Goal: Task Accomplishment & Management: Complete application form

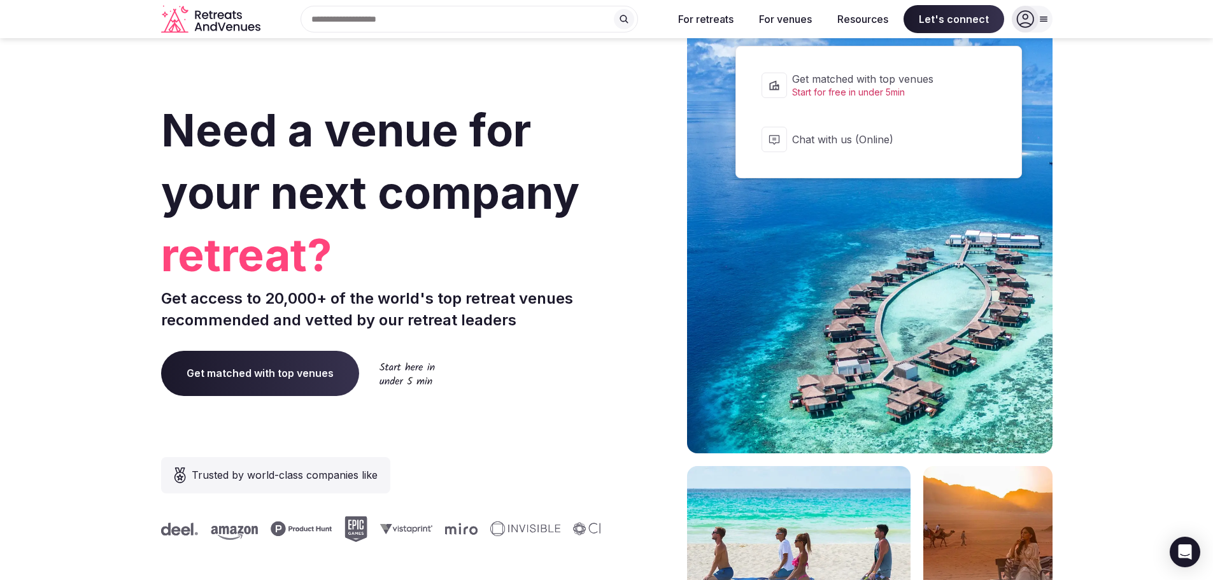
click at [961, 22] on span "Let's connect" at bounding box center [953, 19] width 101 height 28
click at [954, 26] on span "Let's connect" at bounding box center [953, 19] width 101 height 28
click at [952, 27] on span "Let's connect" at bounding box center [953, 19] width 101 height 28
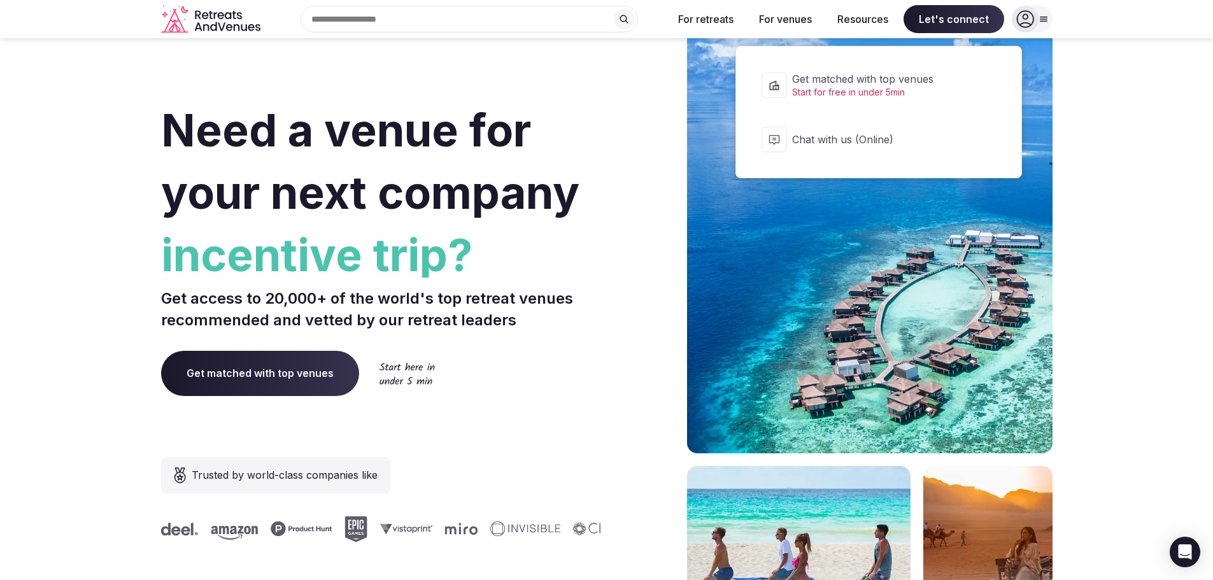
click at [850, 98] on span "Start for free in under 5min" at bounding box center [887, 92] width 190 height 13
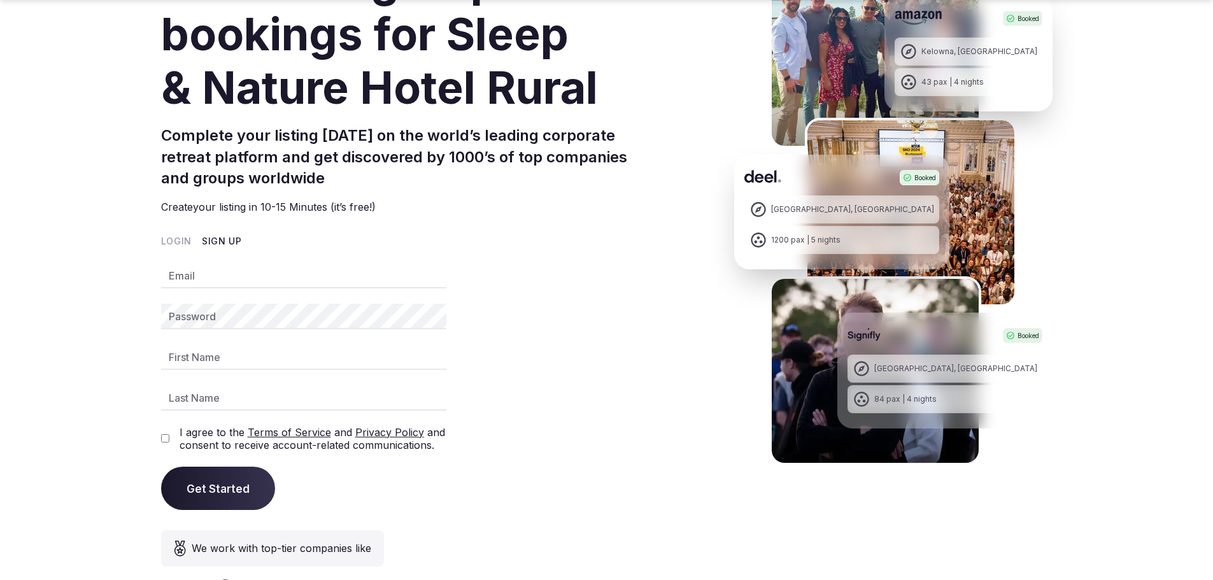
scroll to position [130, 0]
click at [207, 281] on input "Email" at bounding box center [303, 274] width 285 height 25
click at [259, 279] on input "Email" at bounding box center [303, 274] width 285 height 25
type input "**********"
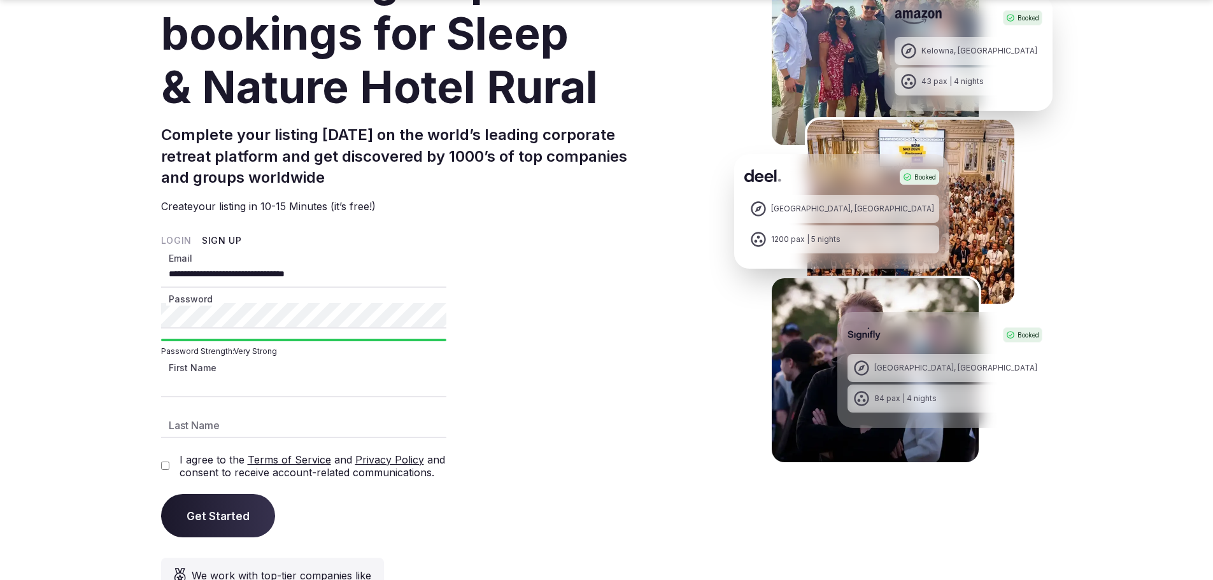
click at [201, 385] on input "First Name" at bounding box center [303, 384] width 285 height 25
type input "*******"
type input "********"
click at [164, 461] on div "I agree to the Terms of Service and Privacy Policy and consent to receive accou…" at bounding box center [303, 465] width 285 height 25
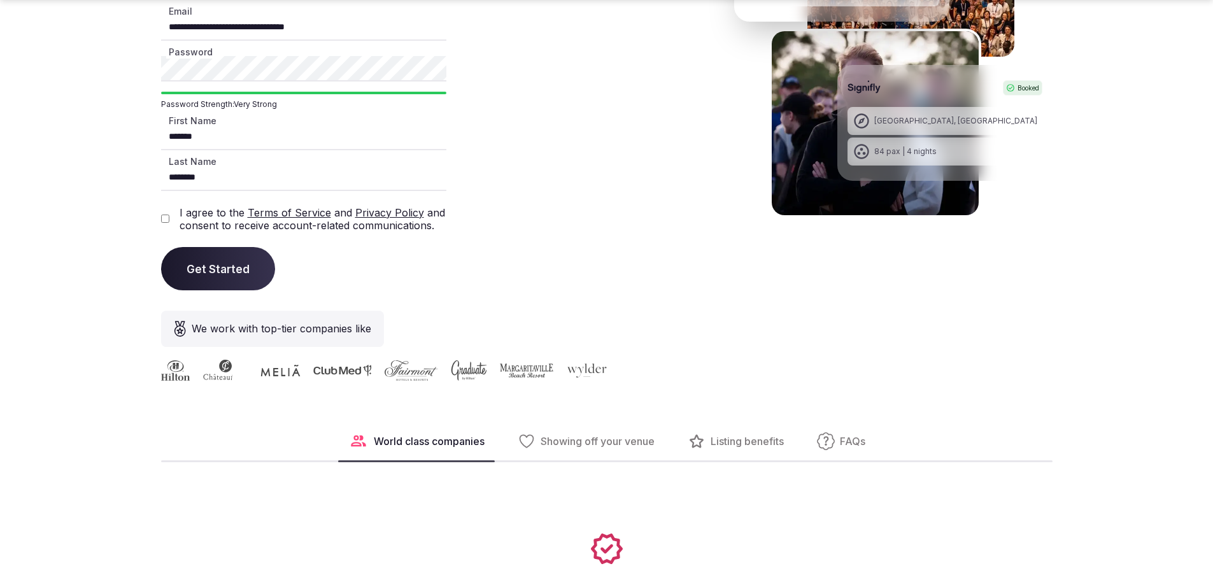
scroll to position [378, 0]
click at [225, 282] on button "Get Started" at bounding box center [218, 267] width 114 height 43
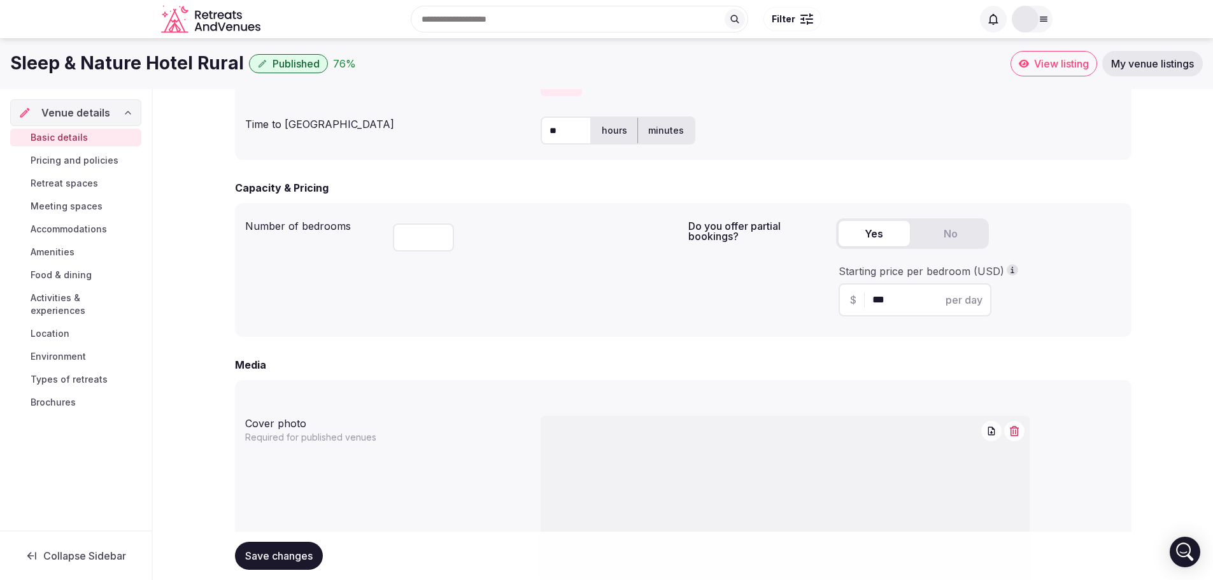
scroll to position [676, 0]
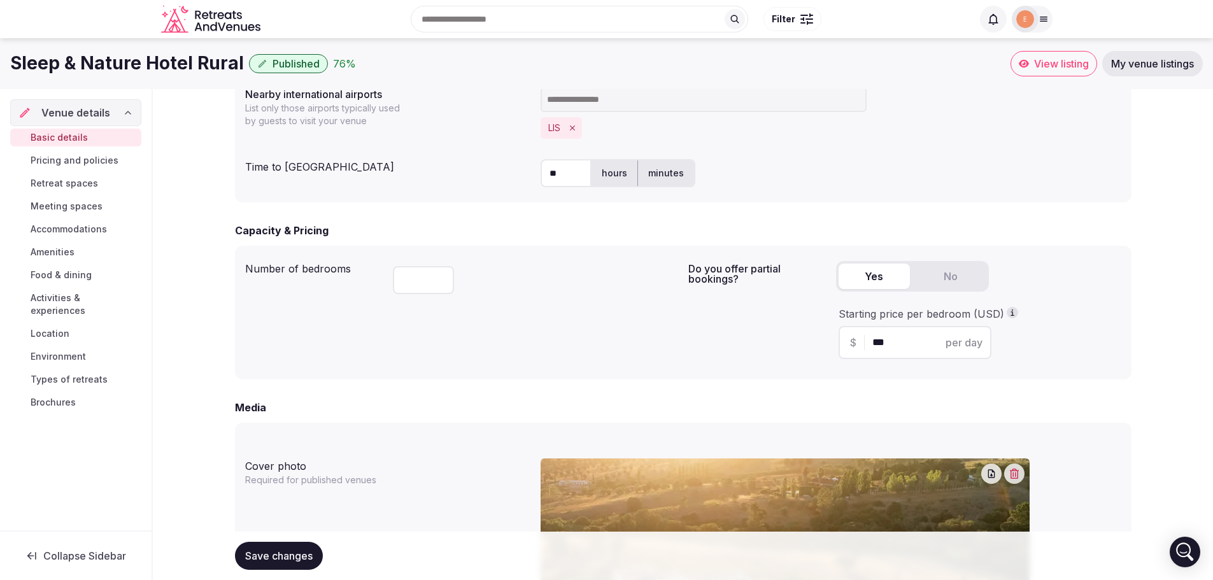
click at [69, 159] on span "Pricing and policies" at bounding box center [75, 160] width 88 height 13
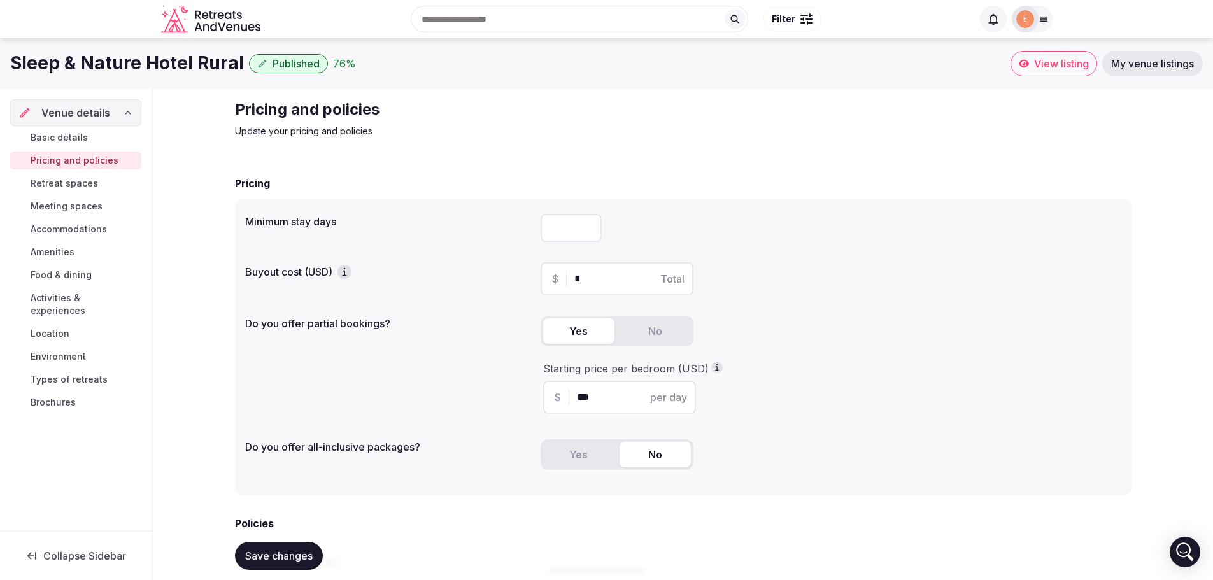
click at [68, 177] on span "Retreat spaces" at bounding box center [64, 183] width 67 height 13
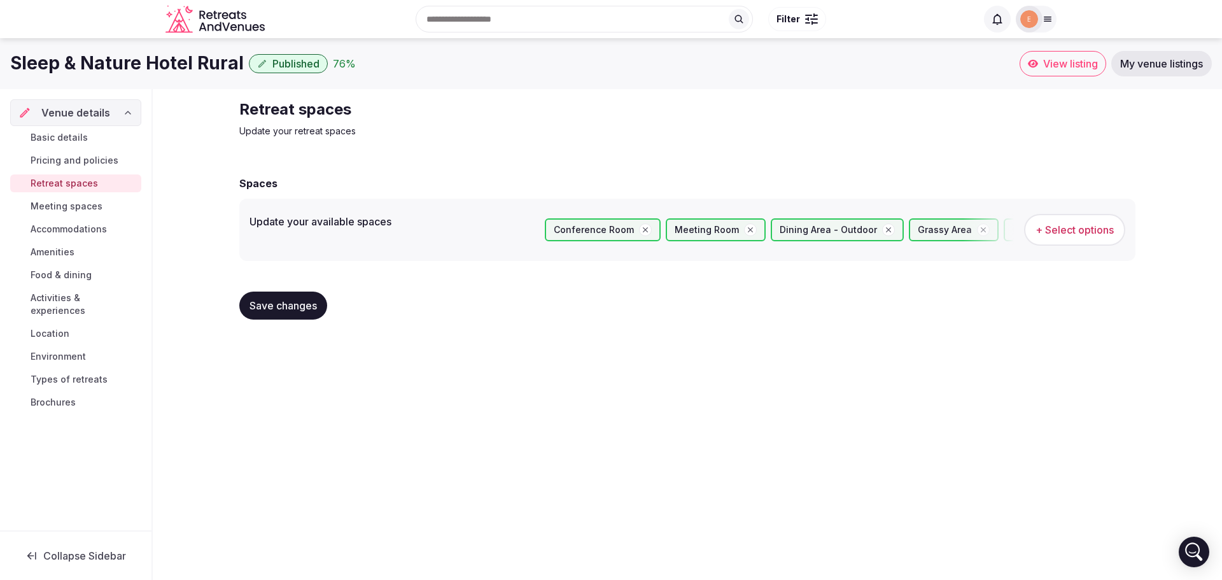
click at [70, 213] on link "Meeting spaces" at bounding box center [75, 206] width 131 height 18
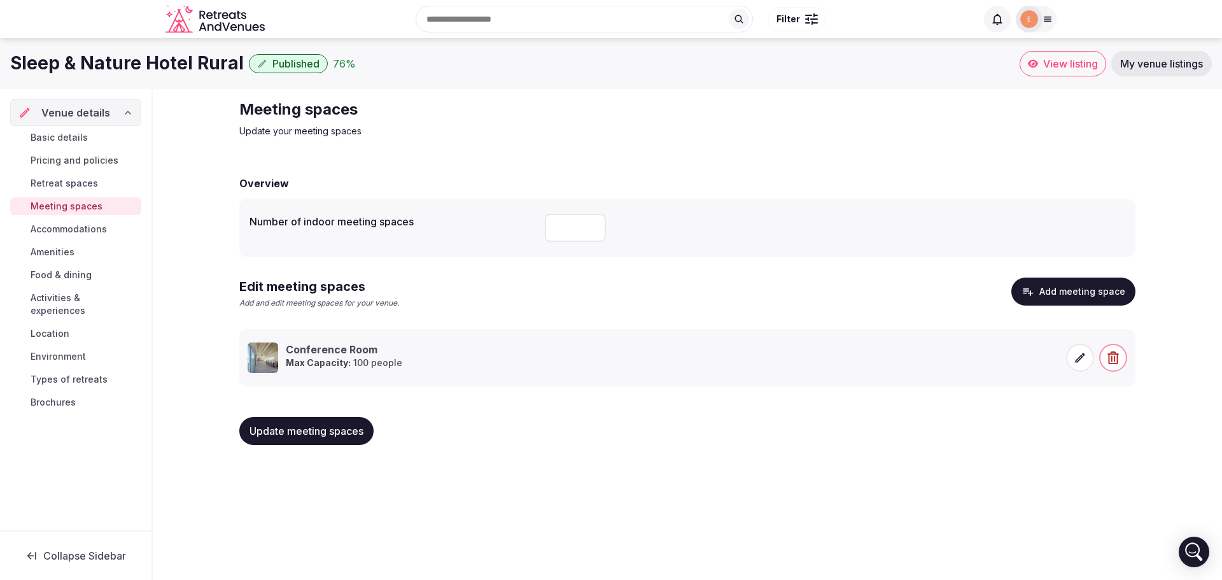
click at [68, 298] on span "Activities & experiences" at bounding box center [84, 304] width 106 height 25
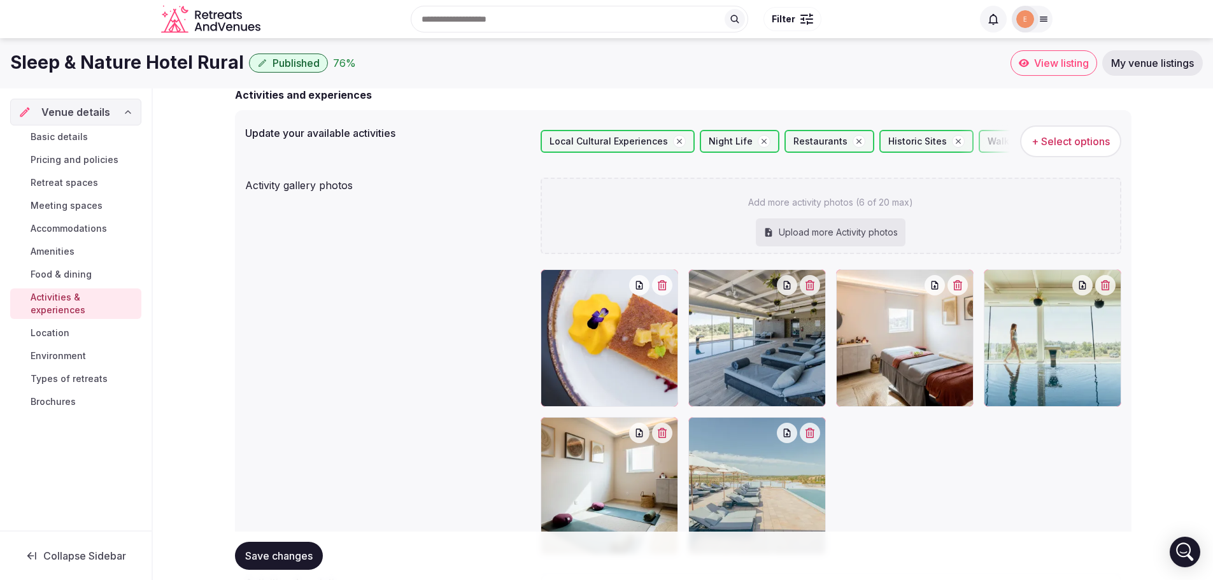
scroll to position [53, 0]
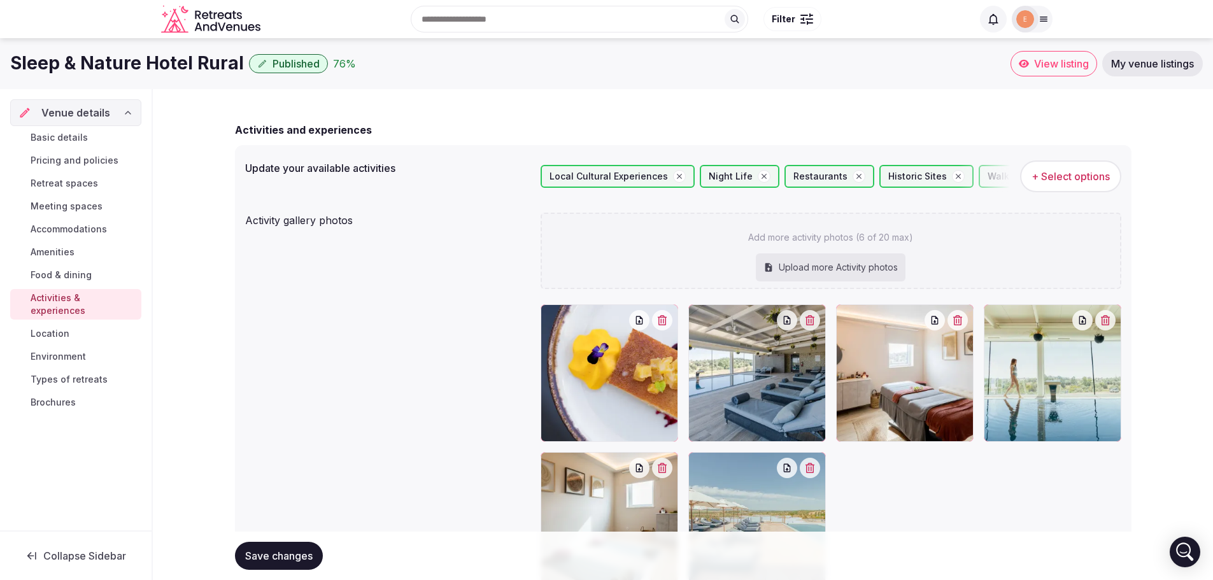
click at [62, 327] on span "Location" at bounding box center [50, 333] width 39 height 13
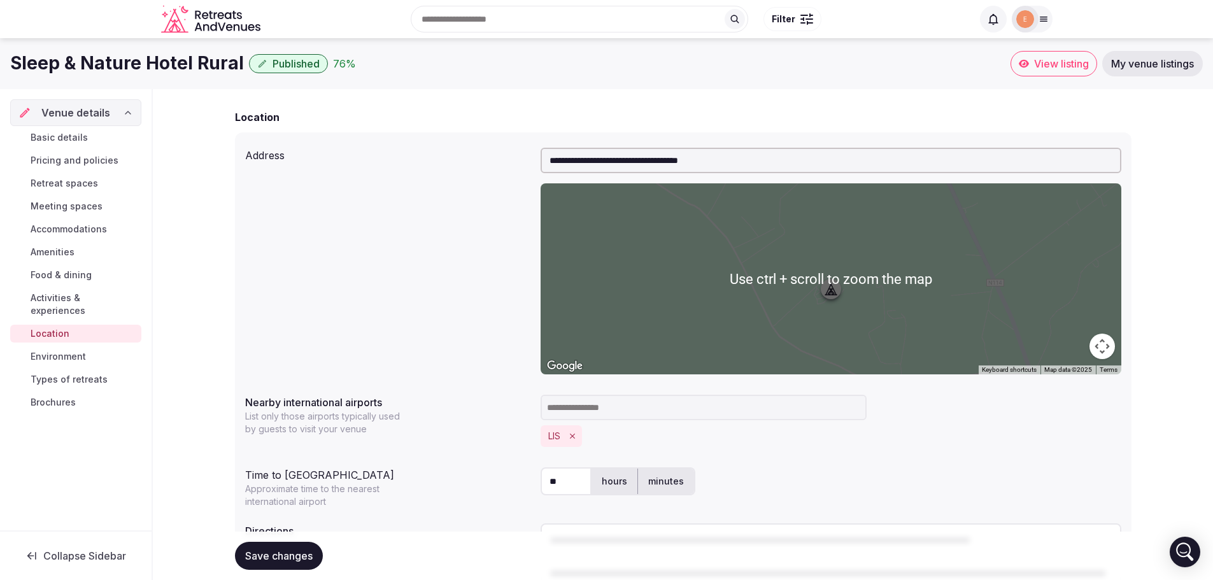
scroll to position [62, 0]
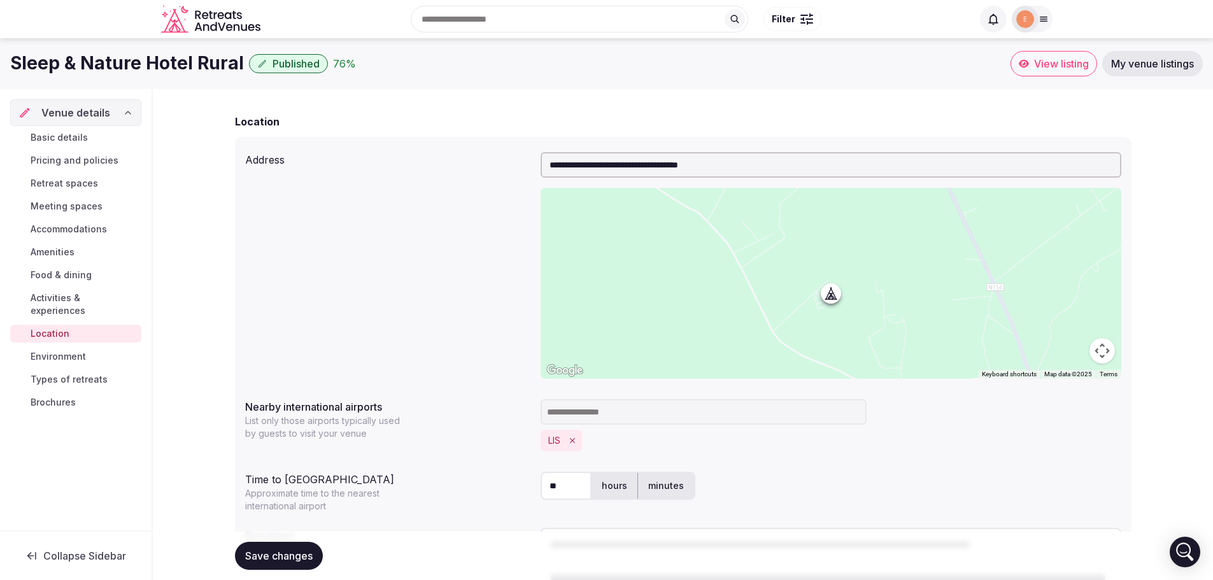
click at [59, 143] on span "Basic details" at bounding box center [59, 137] width 57 height 13
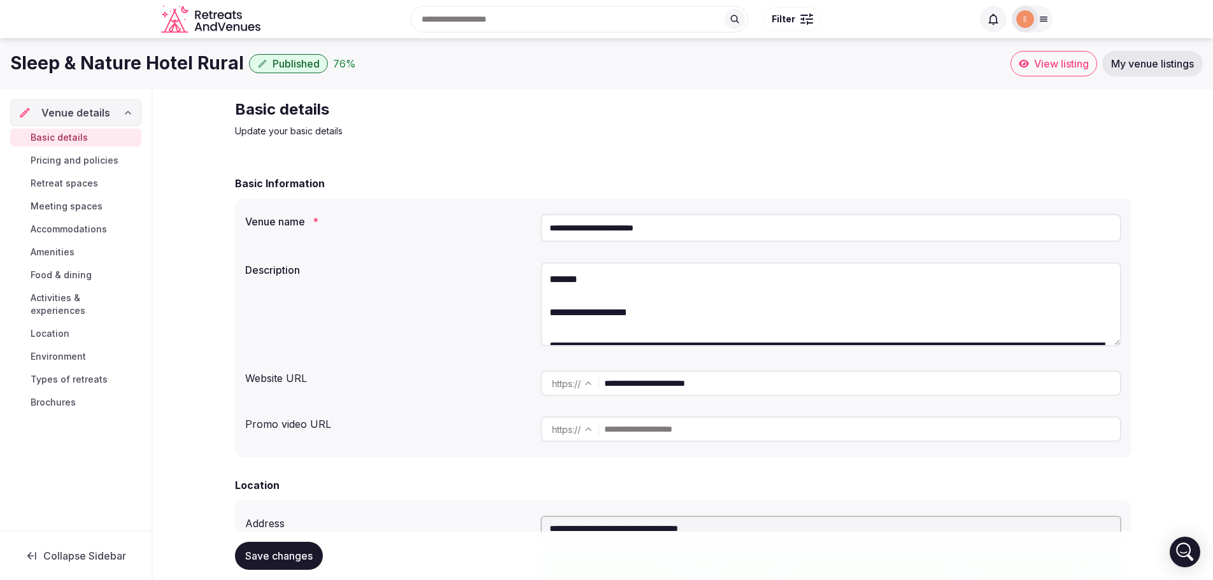
click at [62, 167] on link "Pricing and policies" at bounding box center [75, 160] width 131 height 18
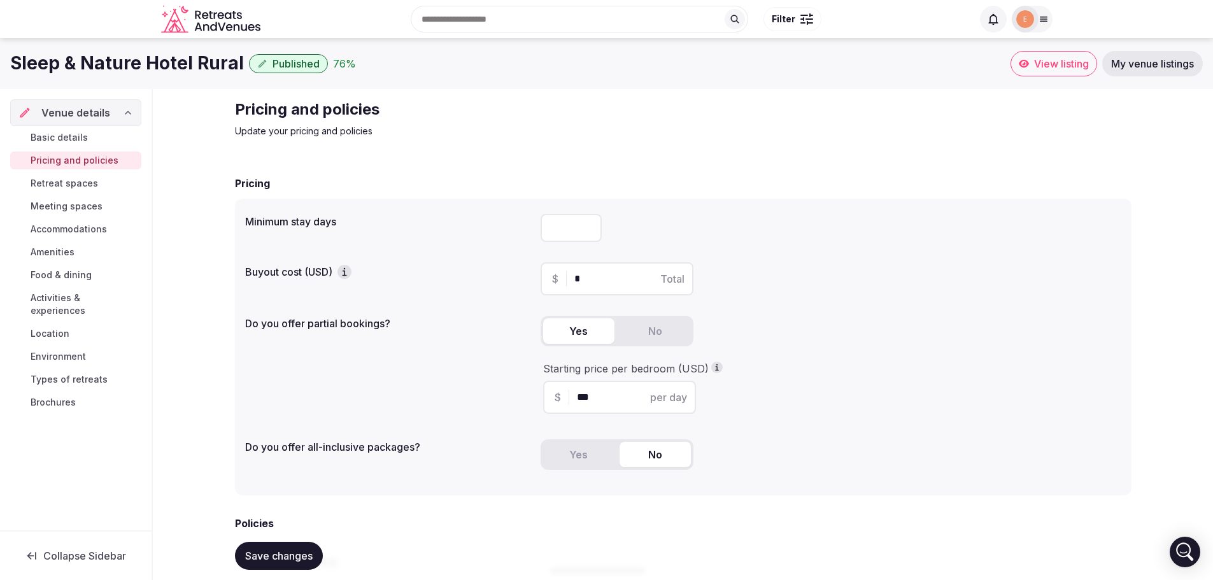
click at [69, 192] on div "Basic details Pricing and policies Retreat spaces Meeting spaces Accommodations…" at bounding box center [75, 270] width 131 height 288
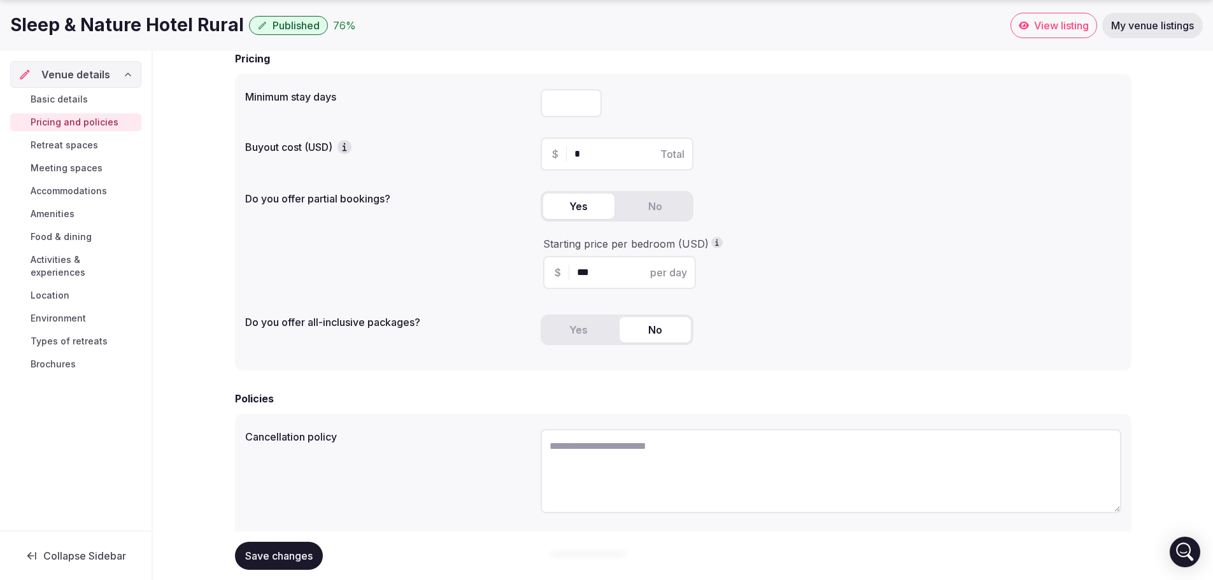
scroll to position [125, 0]
click at [65, 142] on span "Retreat spaces" at bounding box center [64, 145] width 67 height 13
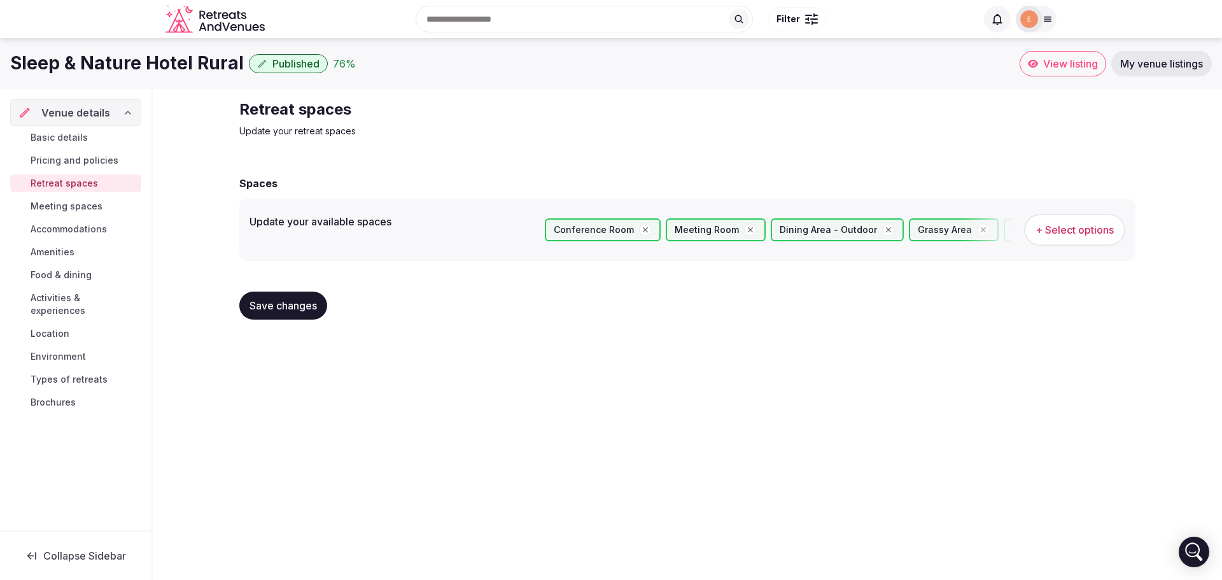
click at [60, 210] on span "Meeting spaces" at bounding box center [67, 206] width 72 height 13
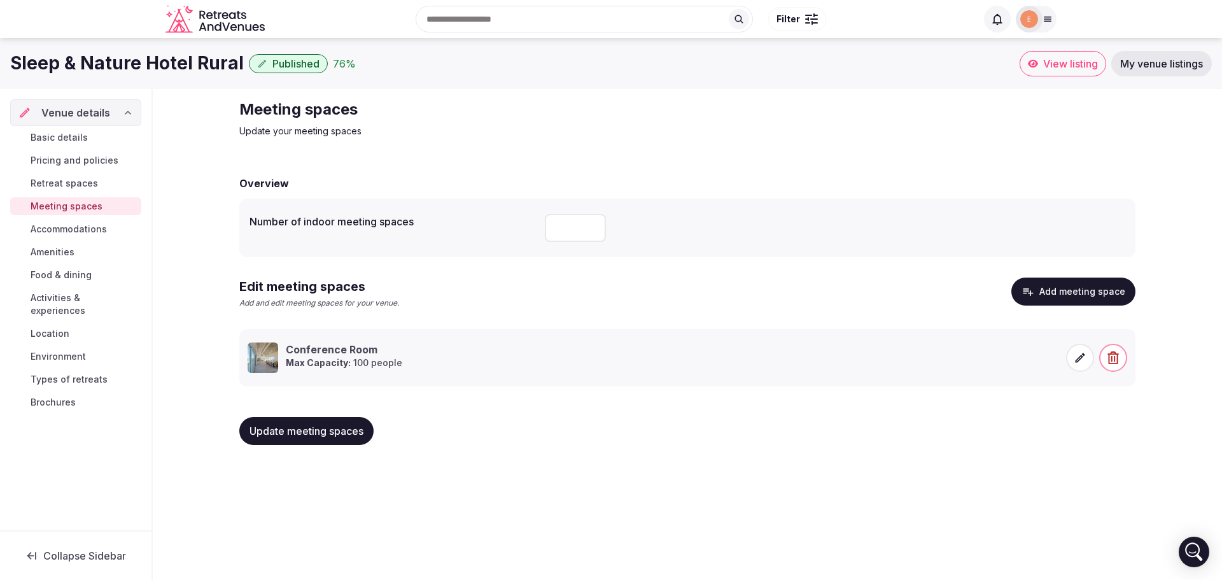
click at [91, 230] on span "Accommodations" at bounding box center [69, 229] width 76 height 13
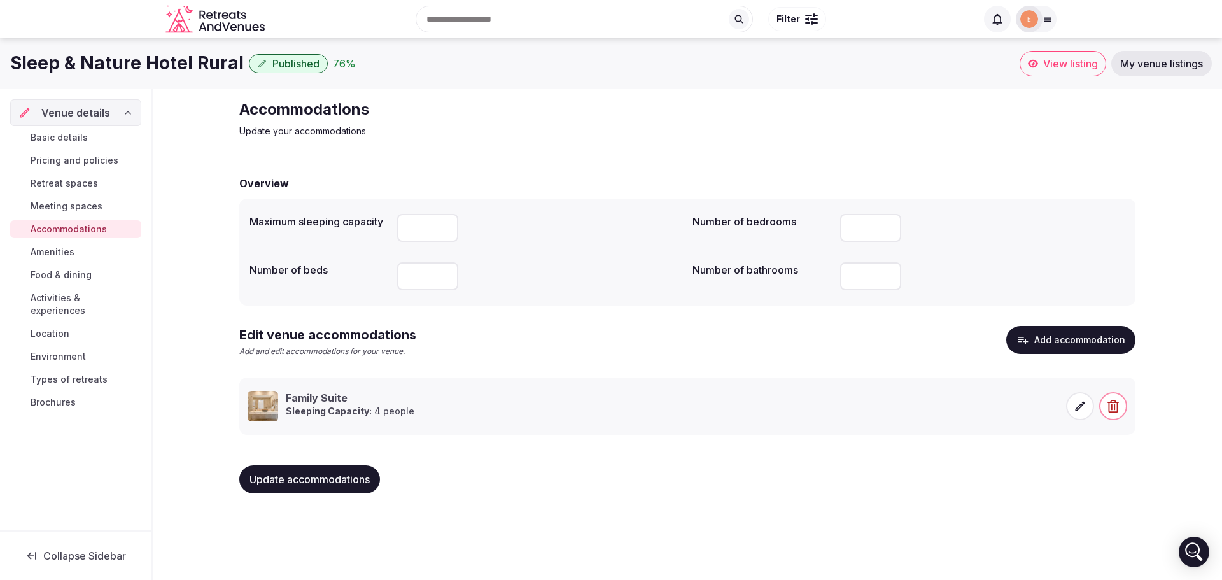
click at [96, 142] on link "Basic details" at bounding box center [75, 138] width 131 height 18
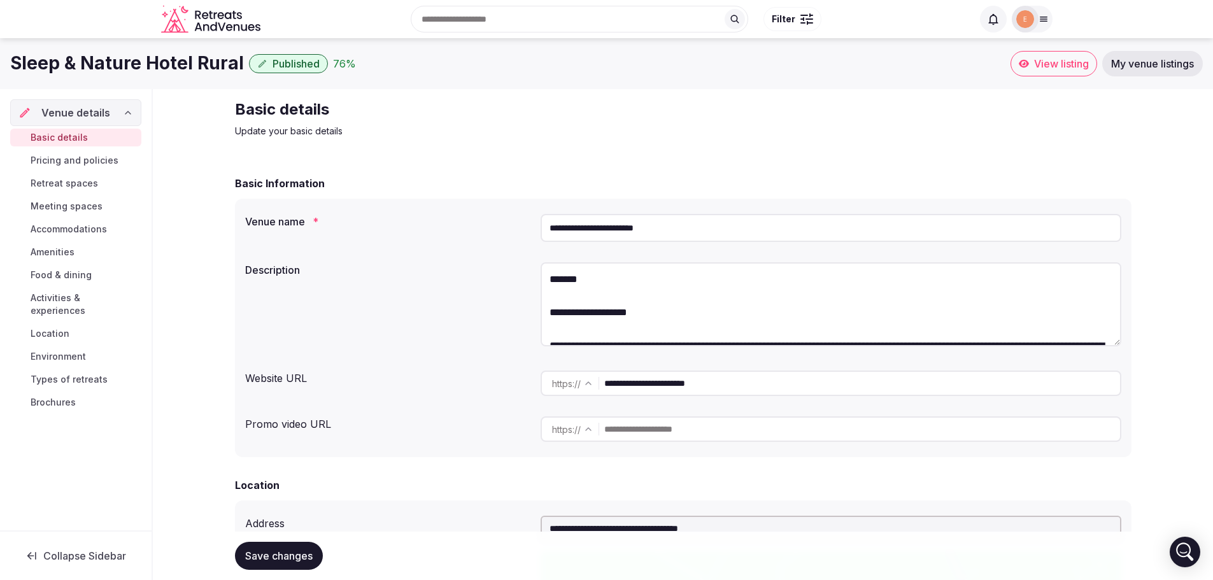
click at [65, 396] on span "Brochures" at bounding box center [53, 402] width 45 height 13
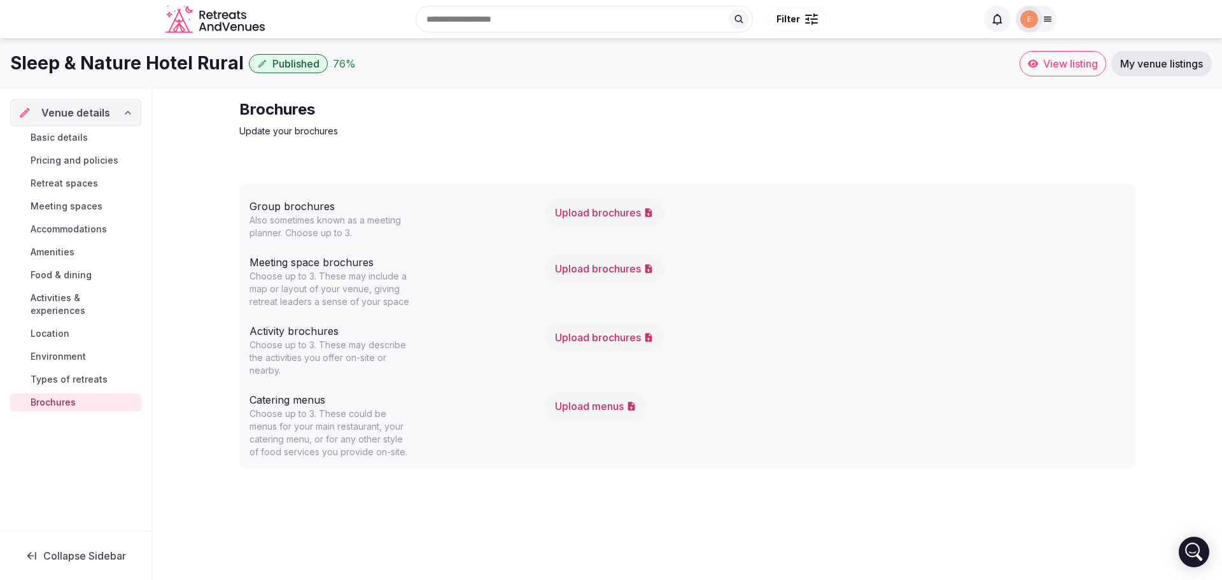
click at [80, 373] on span "Types of retreats" at bounding box center [69, 379] width 77 height 13
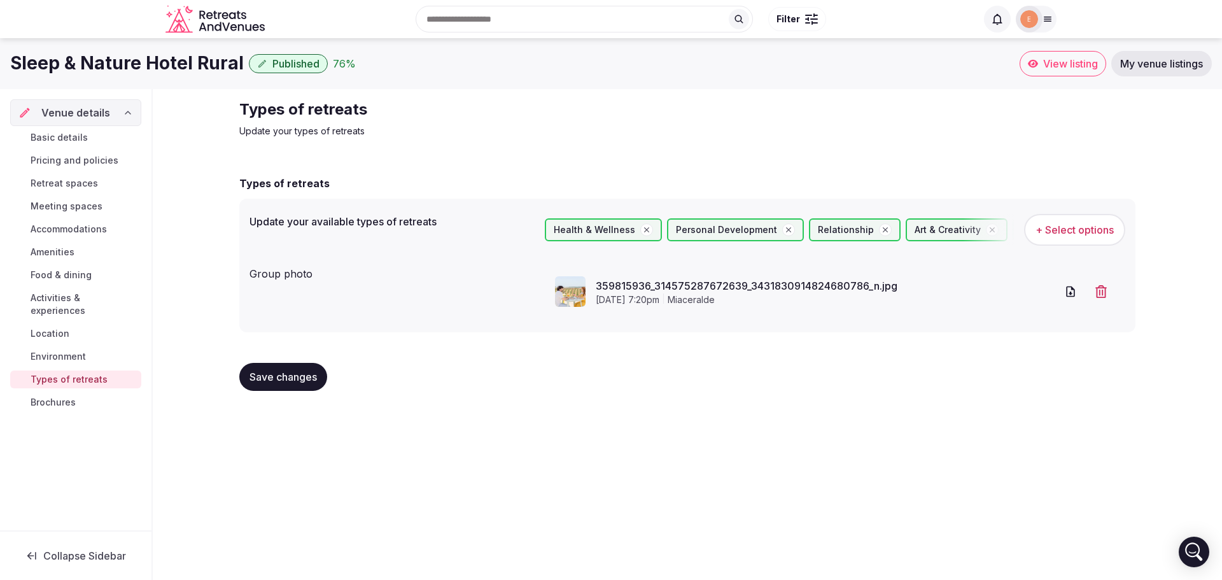
click at [72, 330] on div "Basic details Pricing and policies Retreat spaces Meeting spaces Accommodations…" at bounding box center [75, 270] width 131 height 288
click at [73, 350] on span "Environment" at bounding box center [58, 356] width 55 height 13
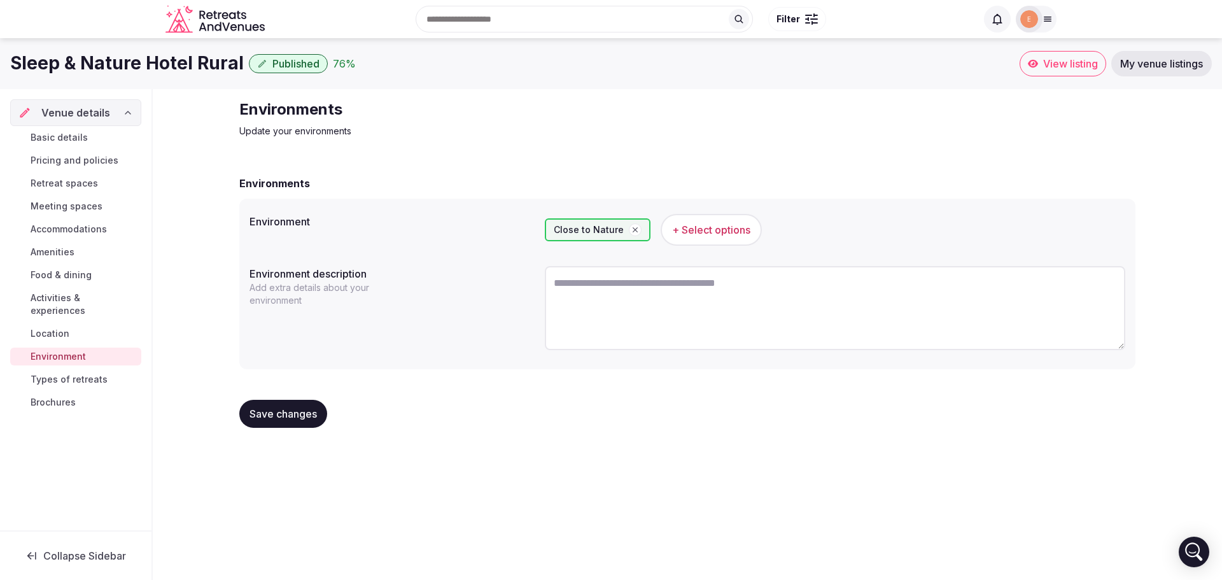
click at [50, 327] on span "Location" at bounding box center [50, 333] width 39 height 13
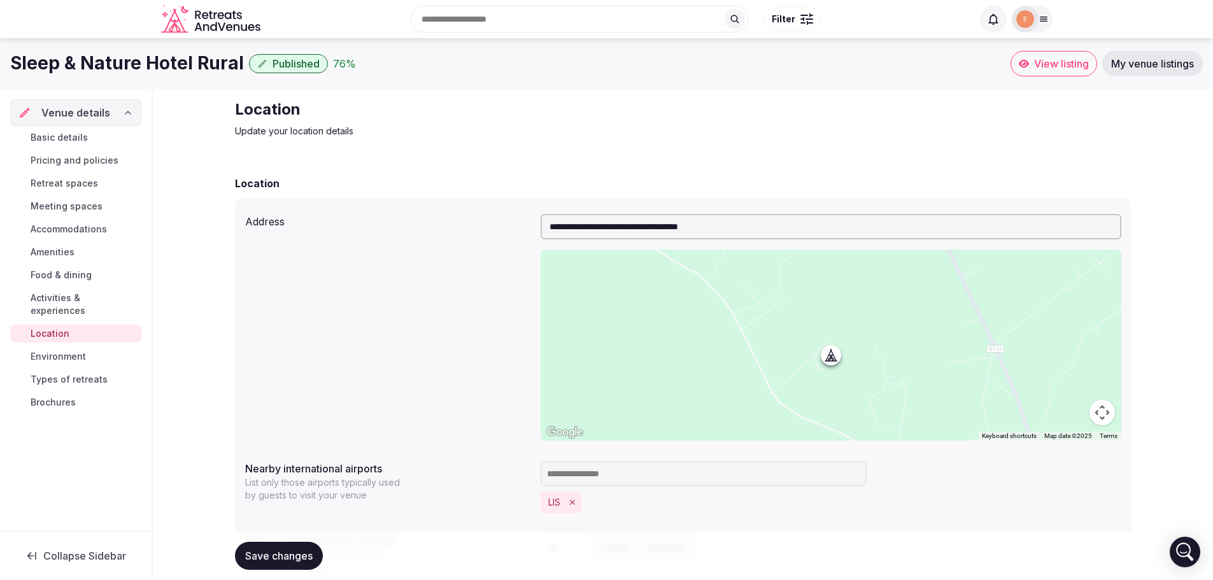
click at [46, 297] on span "Activities & experiences" at bounding box center [84, 304] width 106 height 25
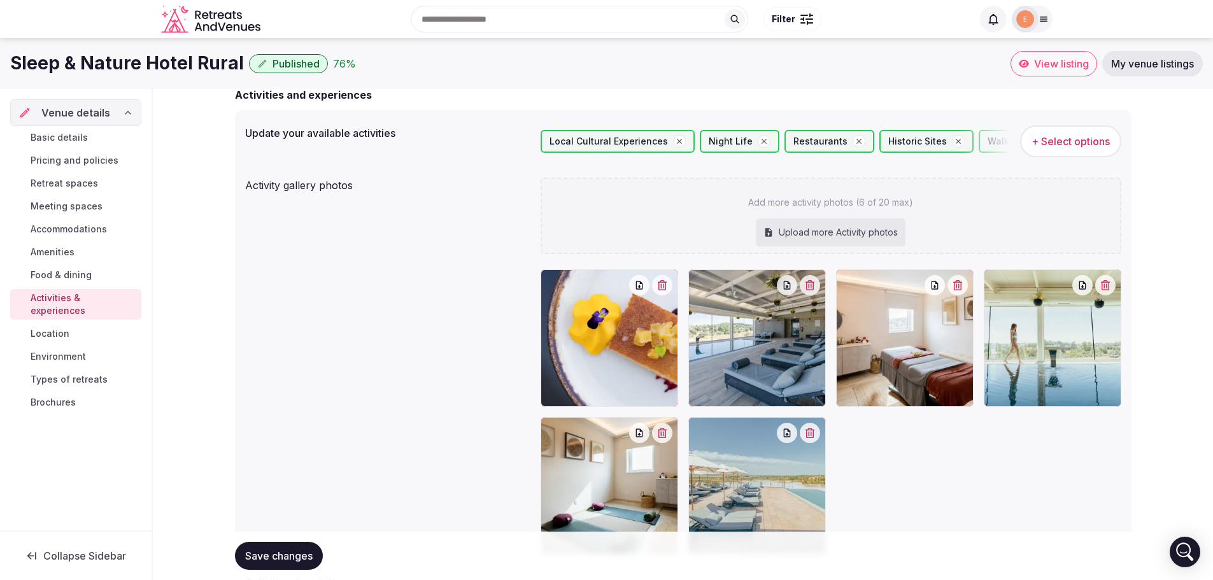
scroll to position [88, 0]
click at [55, 273] on span "Food & dining" at bounding box center [61, 275] width 61 height 13
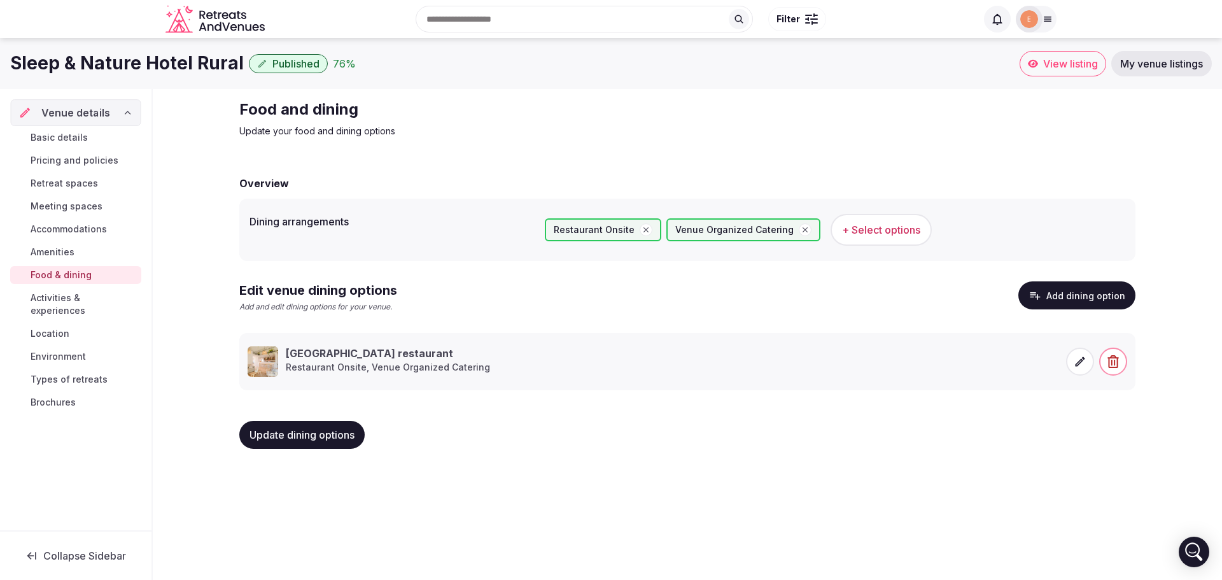
click at [69, 122] on div "Venue details" at bounding box center [76, 112] width 130 height 27
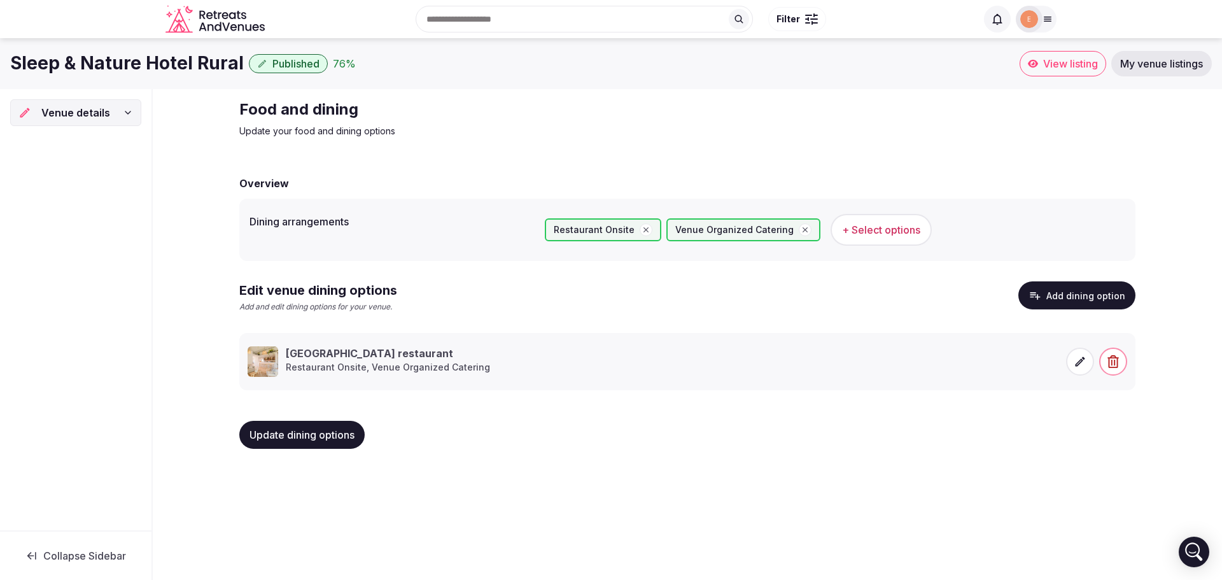
click at [77, 116] on span "Venue details" at bounding box center [75, 112] width 69 height 15
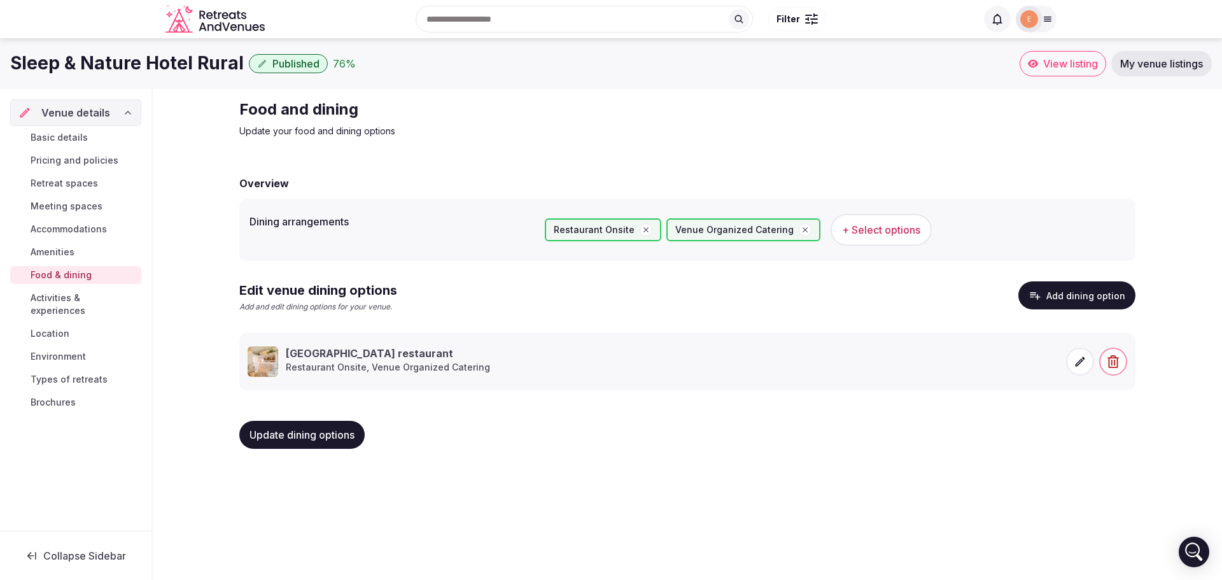
click at [287, 60] on span "Published" at bounding box center [295, 63] width 47 height 13
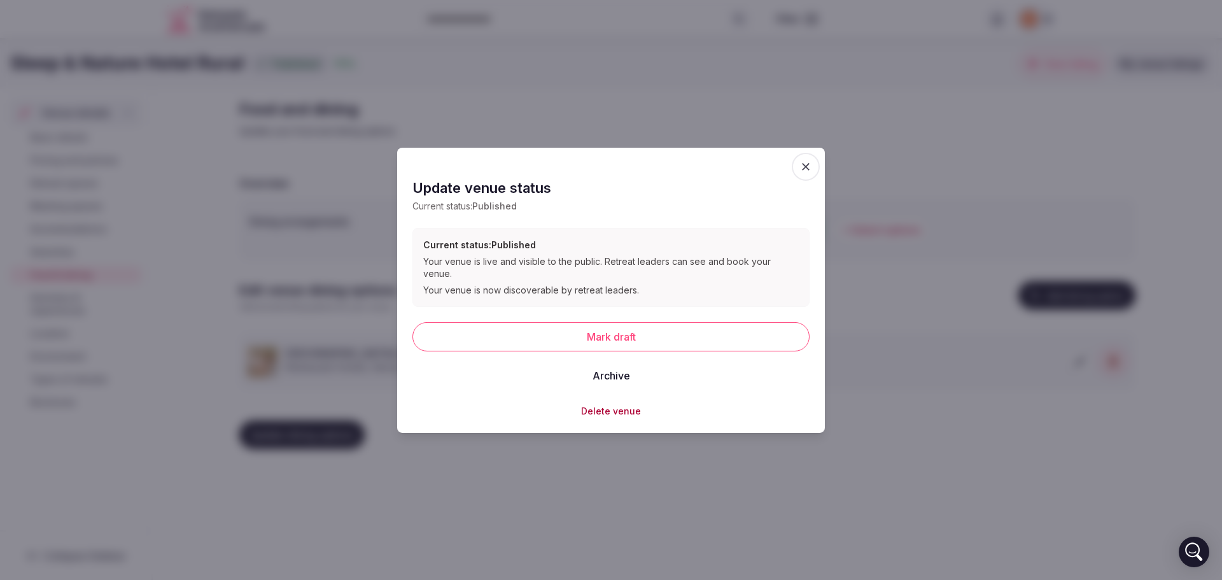
click at [805, 167] on icon "button" at bounding box center [805, 166] width 13 height 13
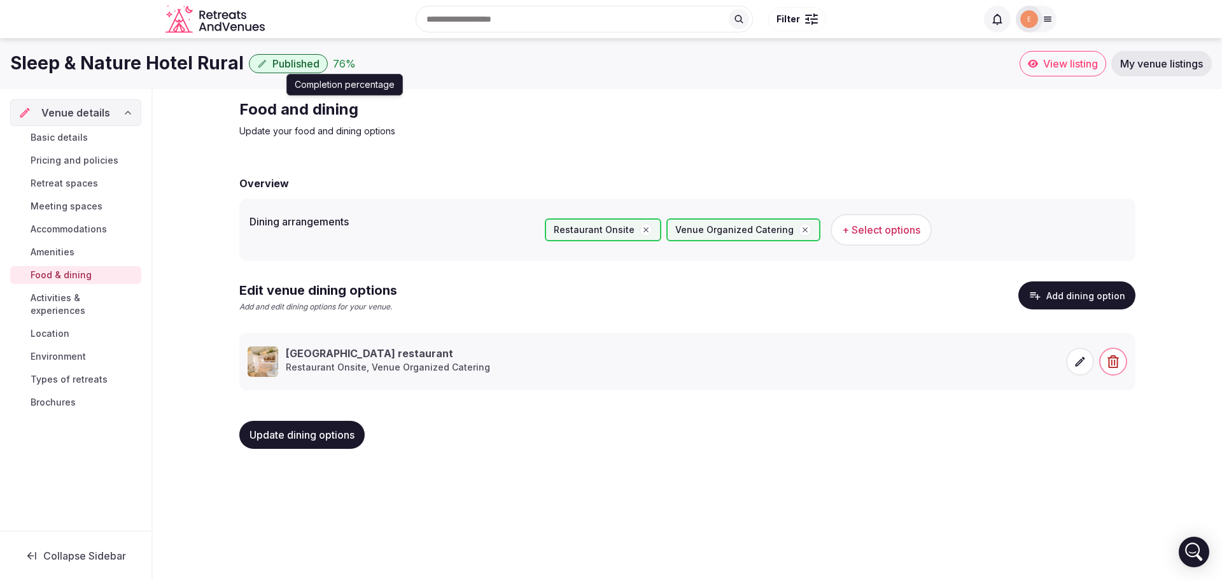
click at [333, 64] on div "76 %" at bounding box center [344, 63] width 23 height 15
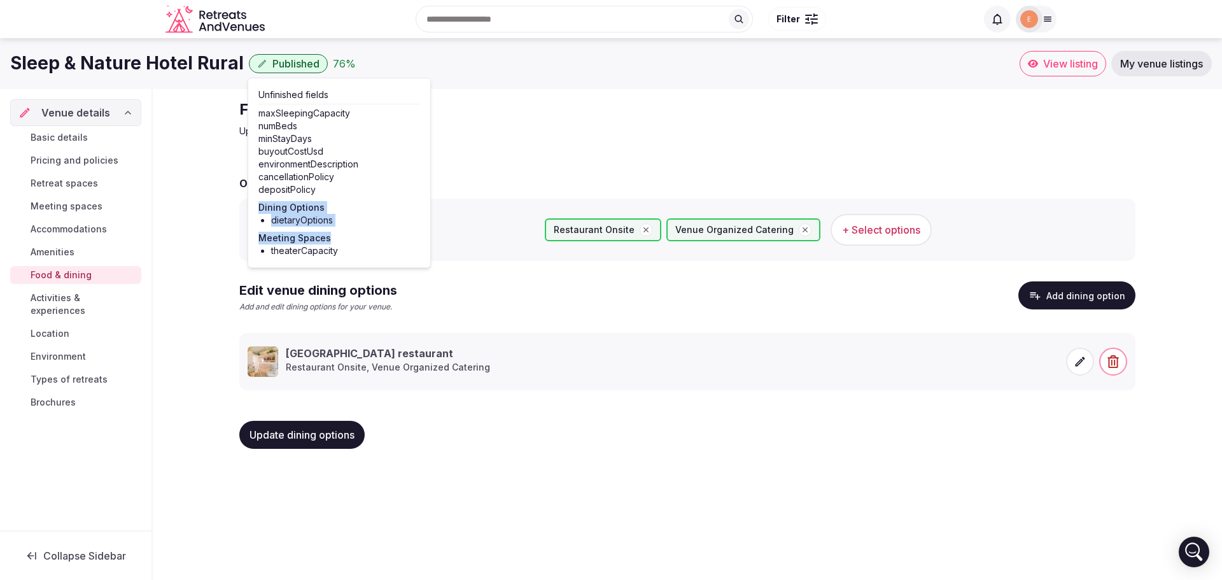
drag, startPoint x: 262, startPoint y: 211, endPoint x: 348, endPoint y: 228, distance: 88.3
click at [348, 228] on div "Unfinished fields maxSleepingCapacity numBeds minStayDays buyoutCostUsd environ…" at bounding box center [339, 172] width 162 height 169
click at [313, 214] on li "dietaryOptions" at bounding box center [345, 220] width 149 height 13
click at [58, 143] on span "Basic details" at bounding box center [59, 137] width 57 height 13
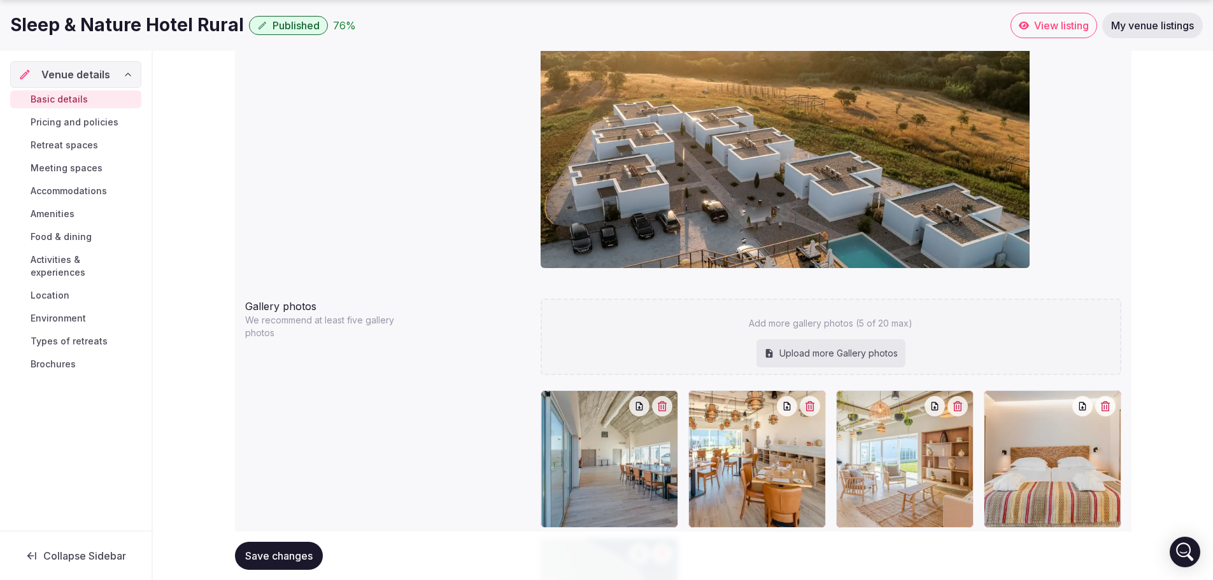
scroll to position [1331, 0]
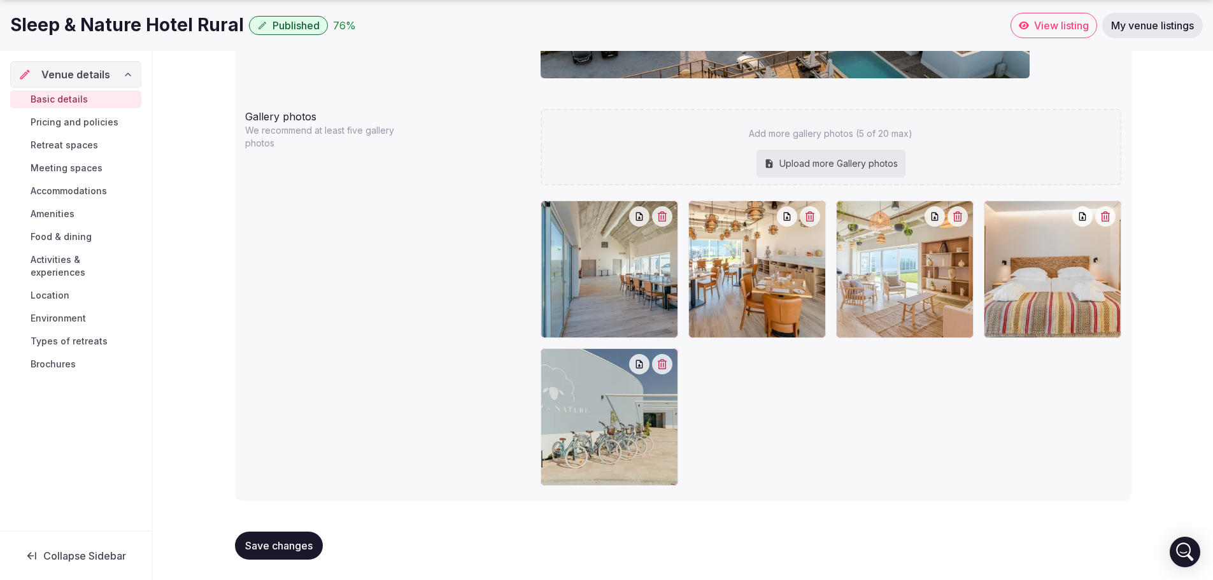
click at [777, 158] on div "Upload more Gallery photos" at bounding box center [830, 164] width 149 height 28
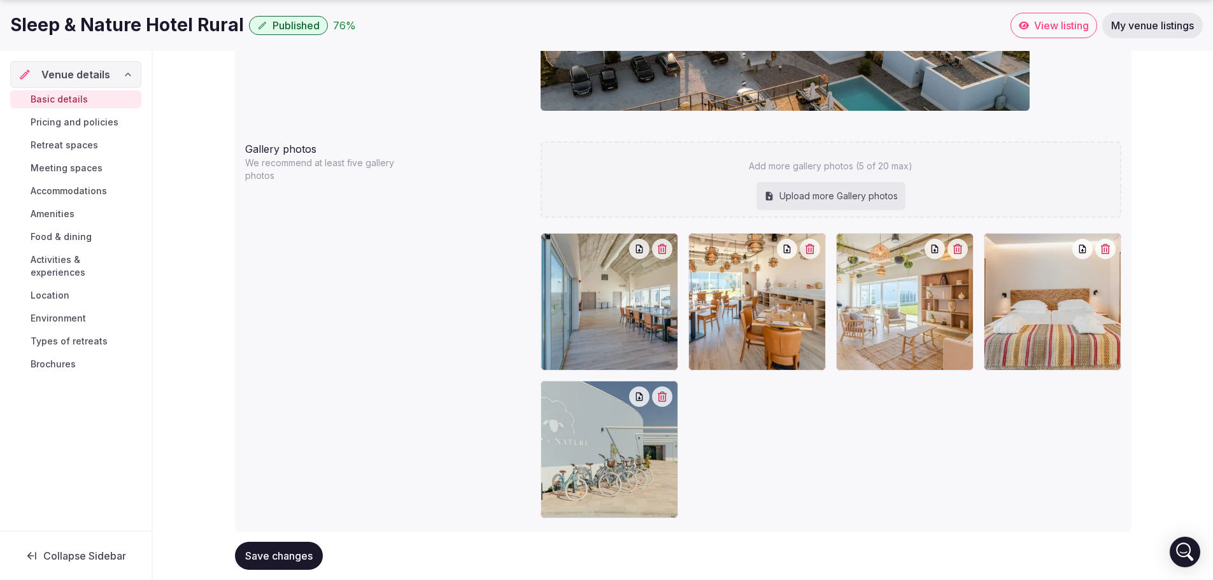
scroll to position [1299, 0]
click at [631, 318] on div at bounding box center [608, 300] width 137 height 137
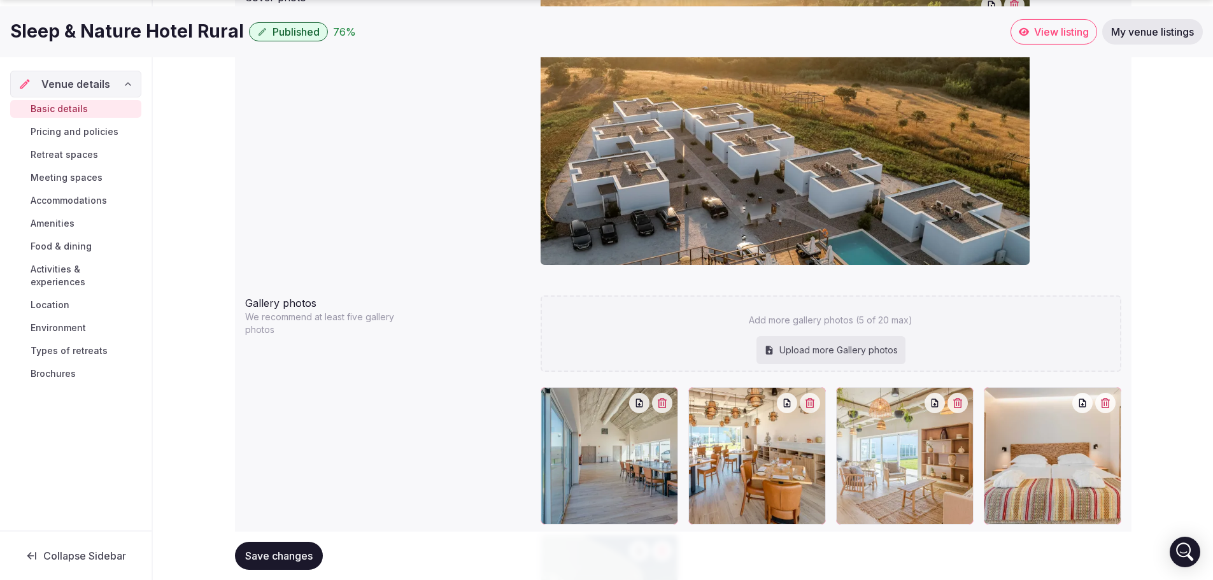
scroll to position [1145, 0]
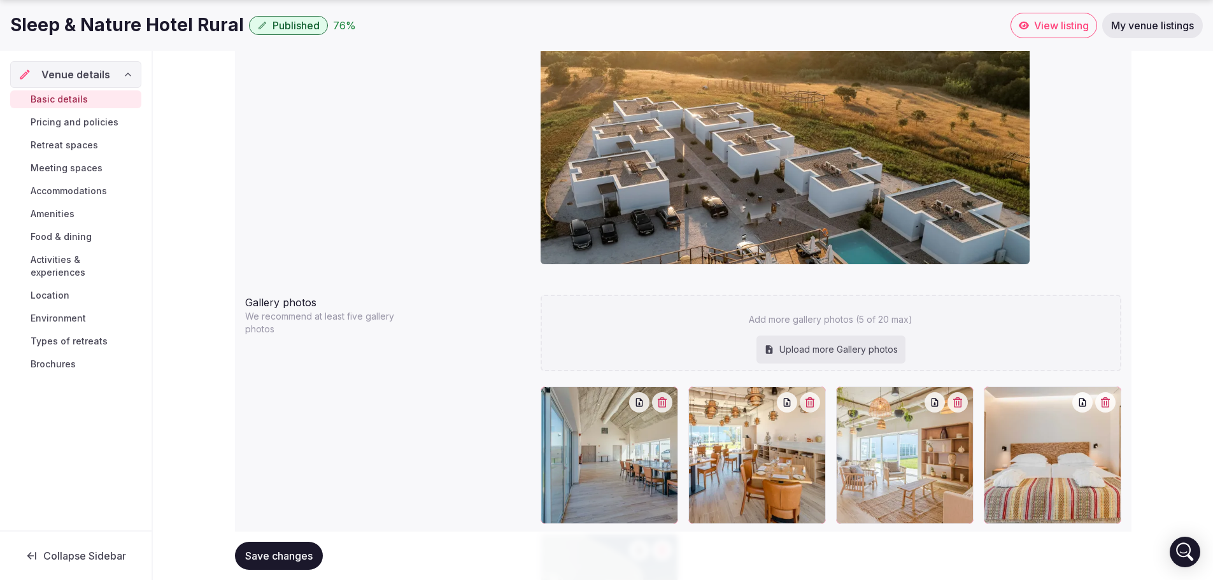
click at [808, 356] on div "Upload more Gallery photos" at bounding box center [830, 349] width 149 height 28
type input "**********"
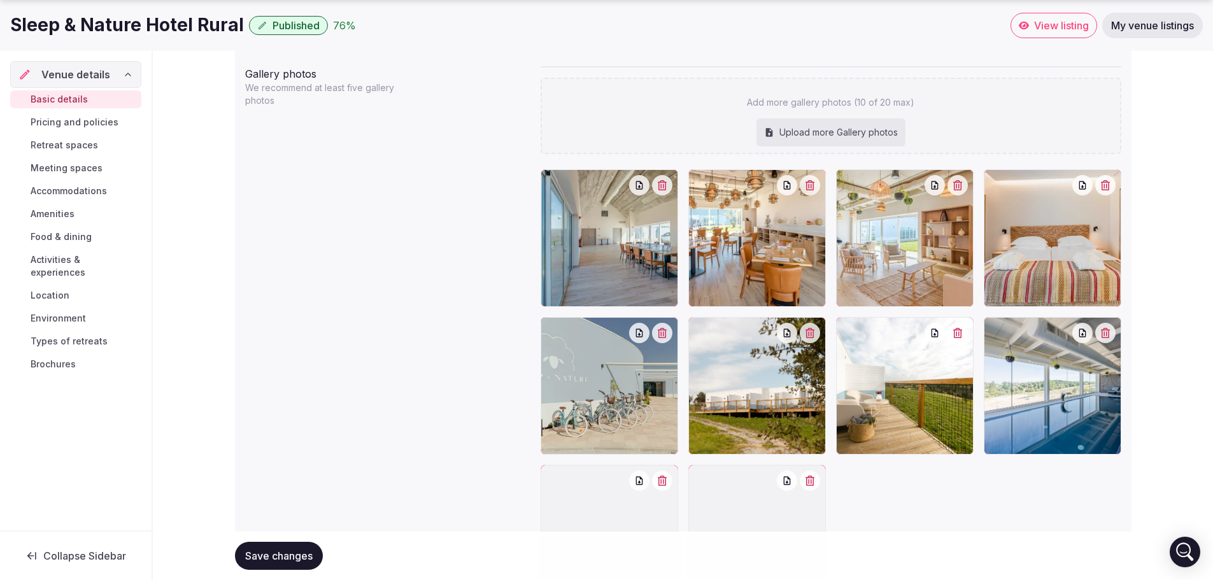
scroll to position [1374, 0]
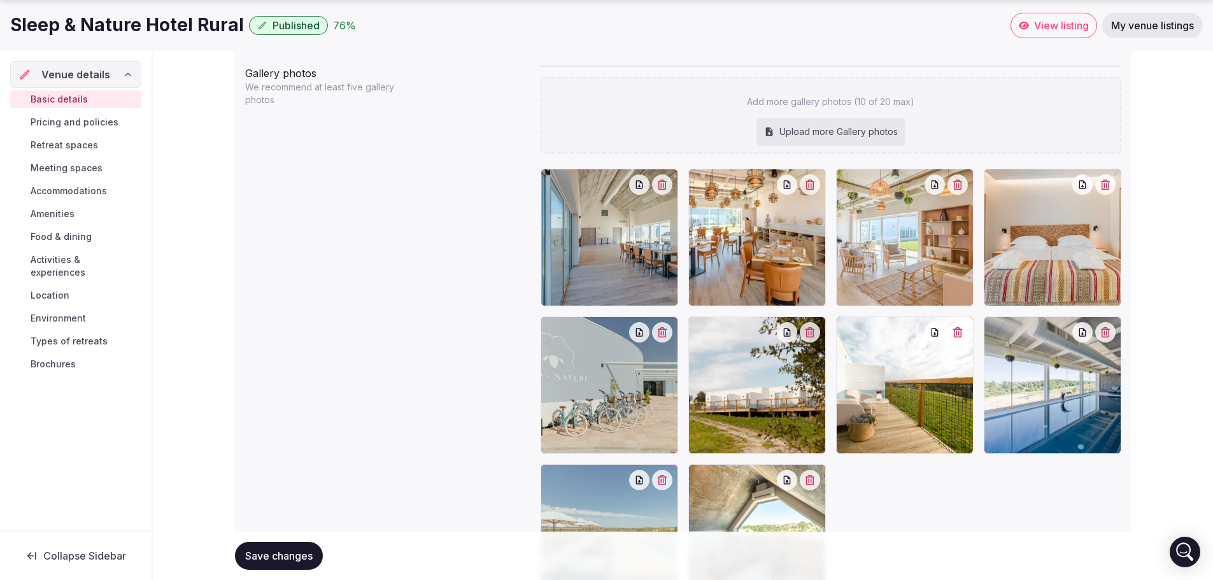
click at [823, 141] on div "Upload more Gallery photos" at bounding box center [830, 132] width 149 height 28
type input "**********"
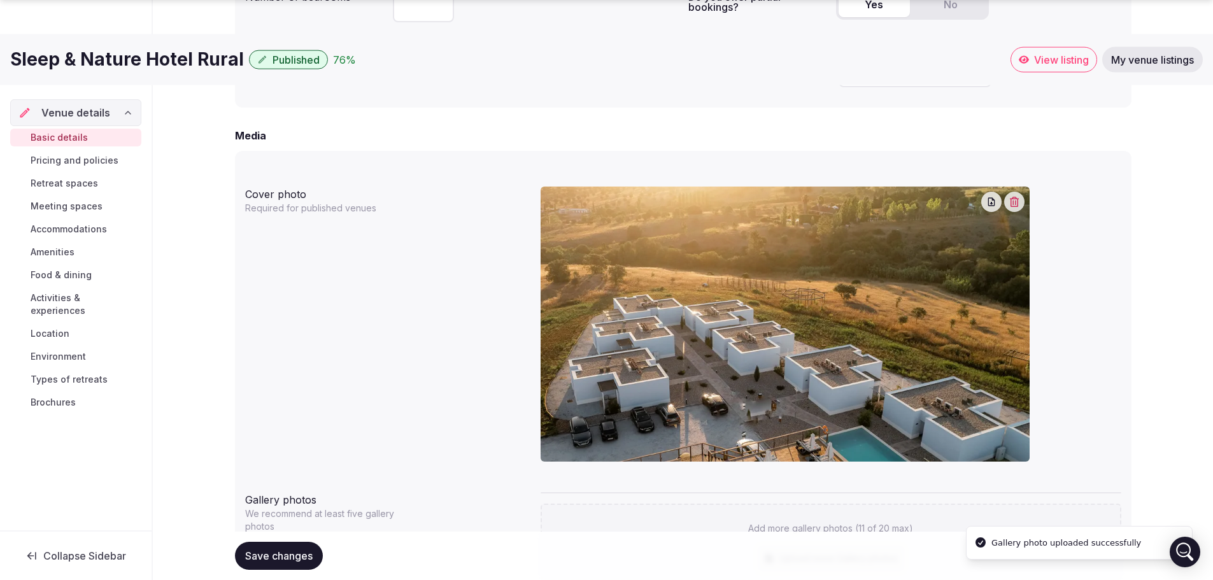
scroll to position [1490, 0]
